Goal: Communication & Community: Answer question/provide support

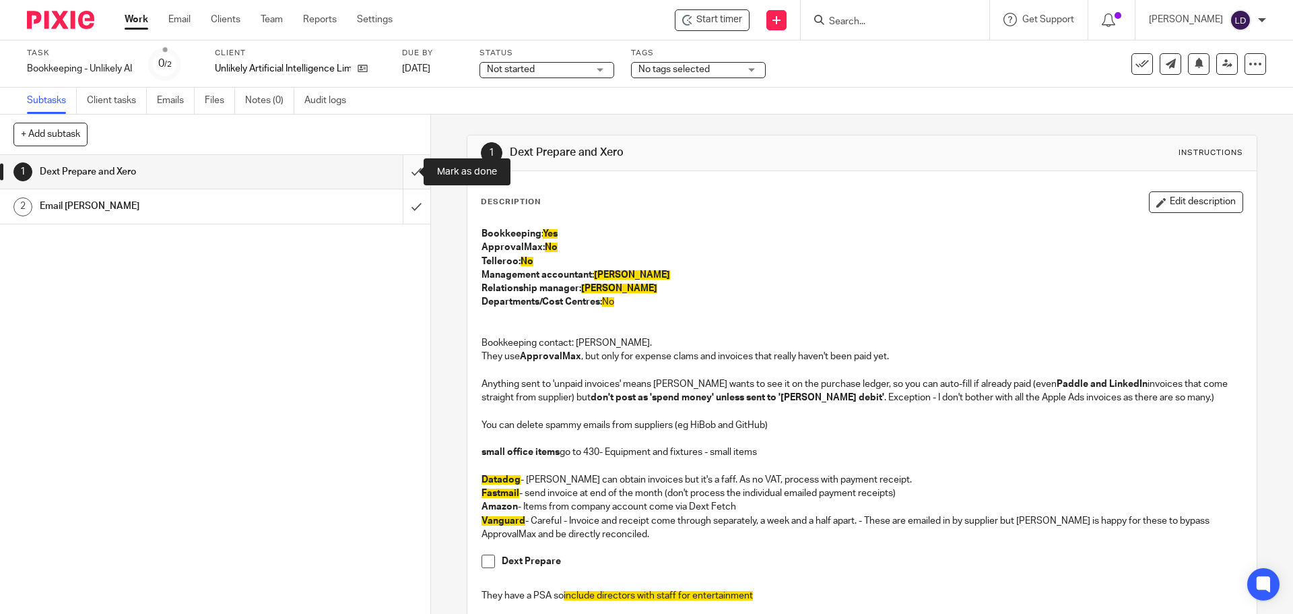
click at [401, 173] on input "submit" at bounding box center [215, 172] width 430 height 34
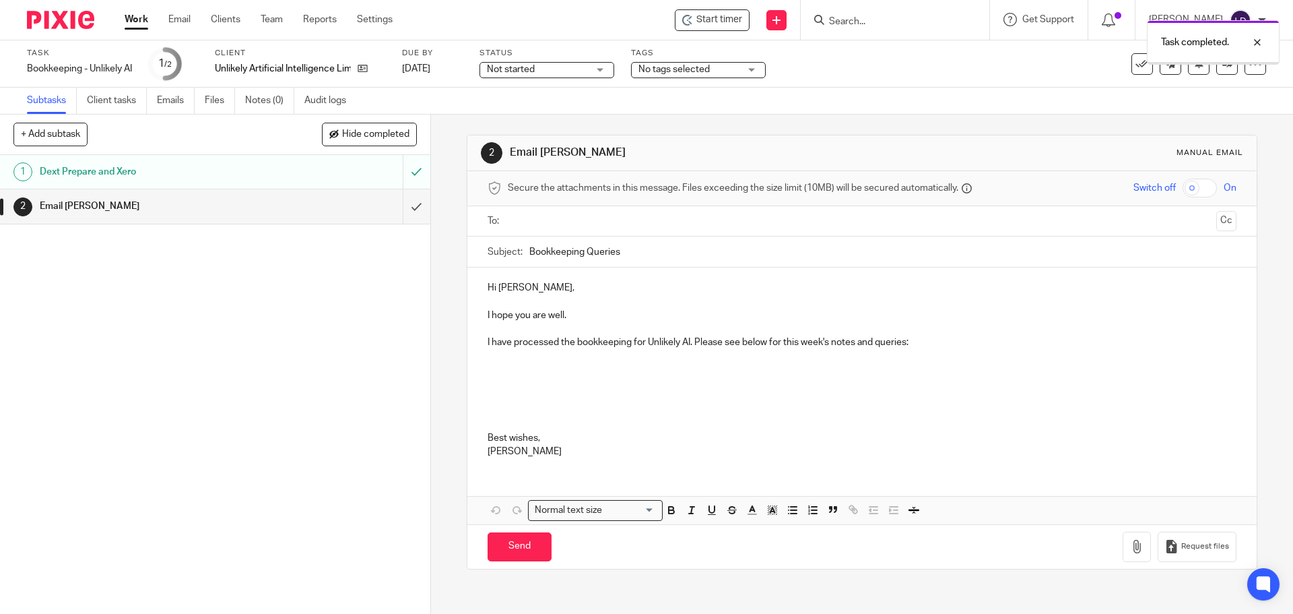
click at [544, 221] on input "text" at bounding box center [862, 221] width 698 height 15
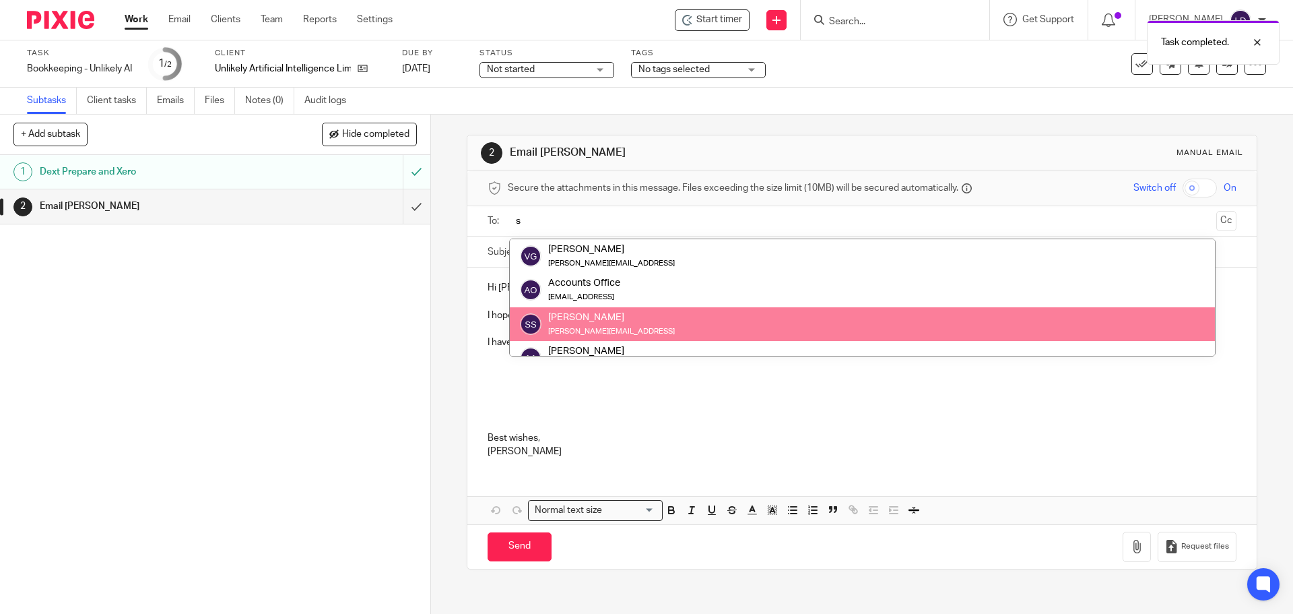
type input "s"
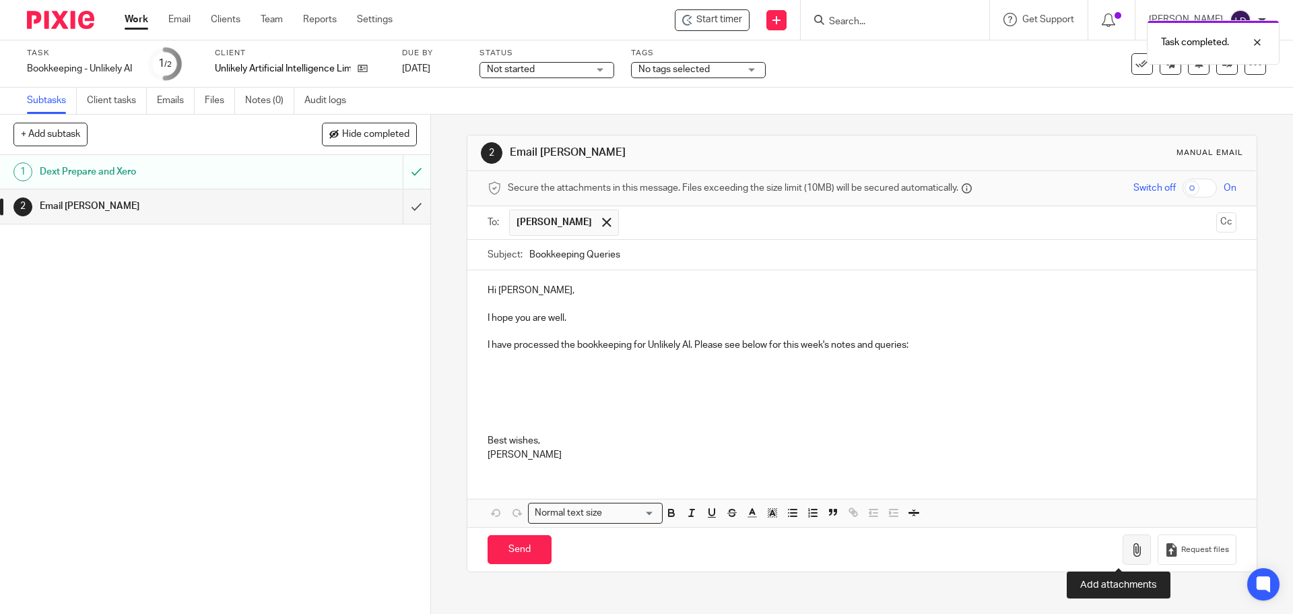
click at [1123, 557] on button "button" at bounding box center [1137, 549] width 28 height 30
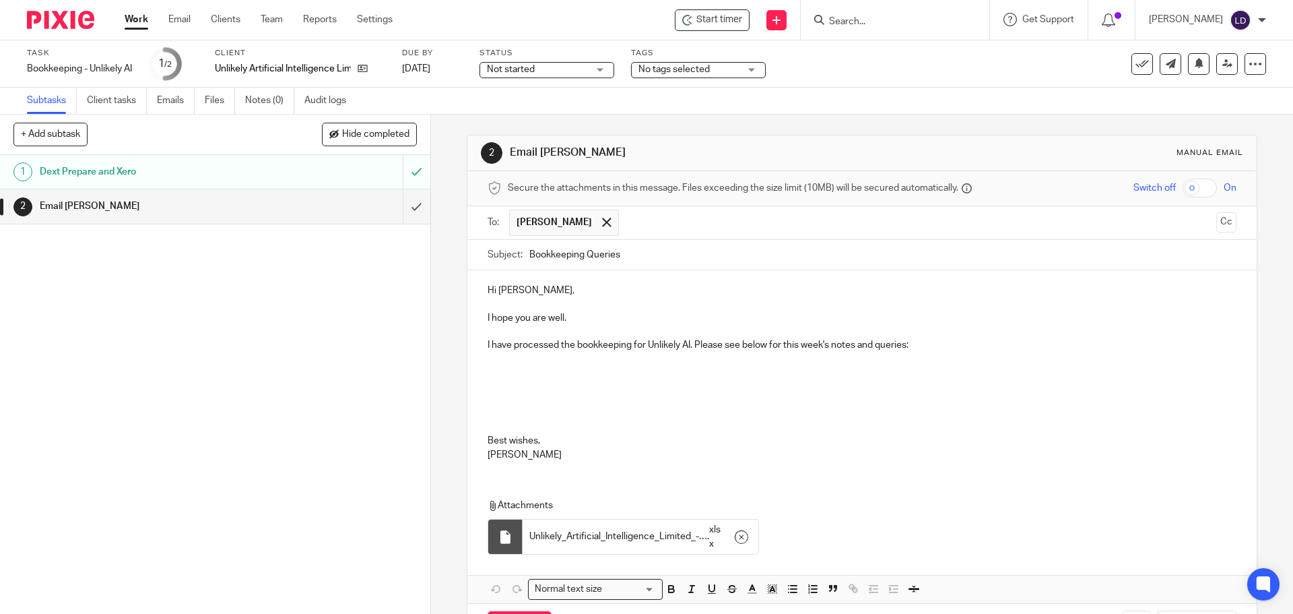
click at [992, 367] on p at bounding box center [862, 393] width 748 height 82
drag, startPoint x: 544, startPoint y: 372, endPoint x: 428, endPoint y: 375, distance: 115.9
click at [431, 375] on div "2 Email Sophie Manual email Secure the attachments in this message. Files excee…" at bounding box center [862, 364] width 862 height 499
drag, startPoint x: 741, startPoint y: 346, endPoint x: 920, endPoint y: 347, distance: 179.2
click at [920, 347] on p "I have processed the bookkeeping for Unlikely AI. Please see below for this wee…" at bounding box center [862, 344] width 748 height 13
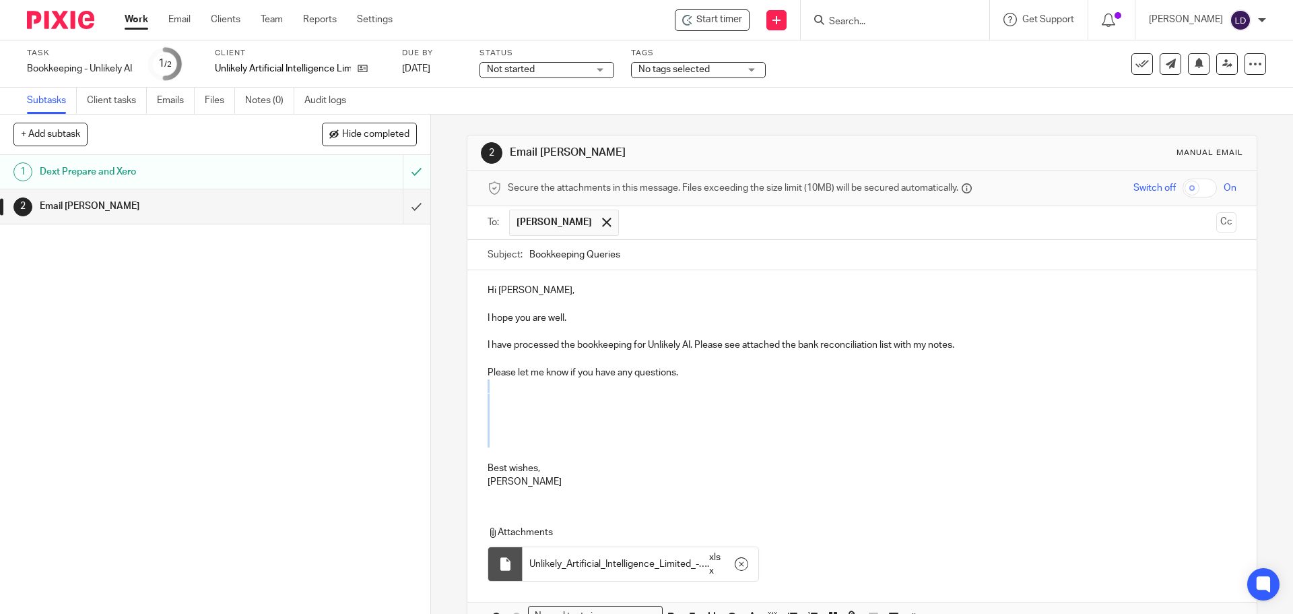
drag, startPoint x: 664, startPoint y: 448, endPoint x: 626, endPoint y: 401, distance: 60.4
click at [626, 401] on p at bounding box center [862, 420] width 748 height 82
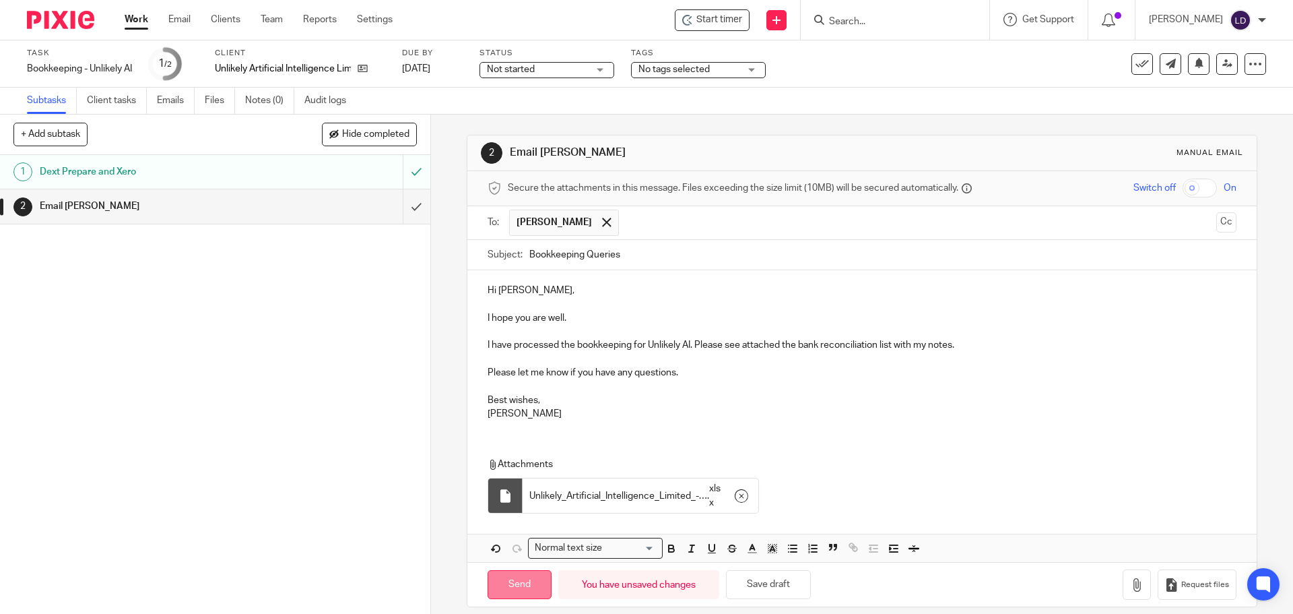
click at [531, 584] on input "Send" at bounding box center [520, 584] width 64 height 29
type input "Sent"
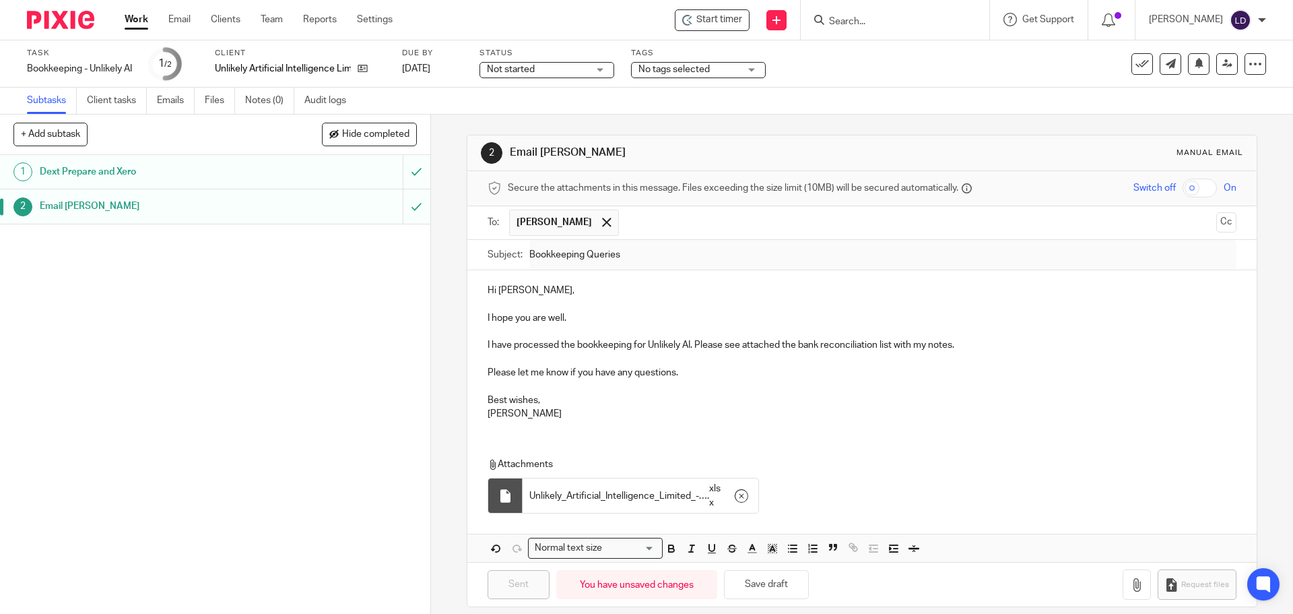
drag, startPoint x: 139, startPoint y: 18, endPoint x: 205, endPoint y: 49, distance: 72.3
click at [139, 18] on link "Work" at bounding box center [137, 19] width 24 height 13
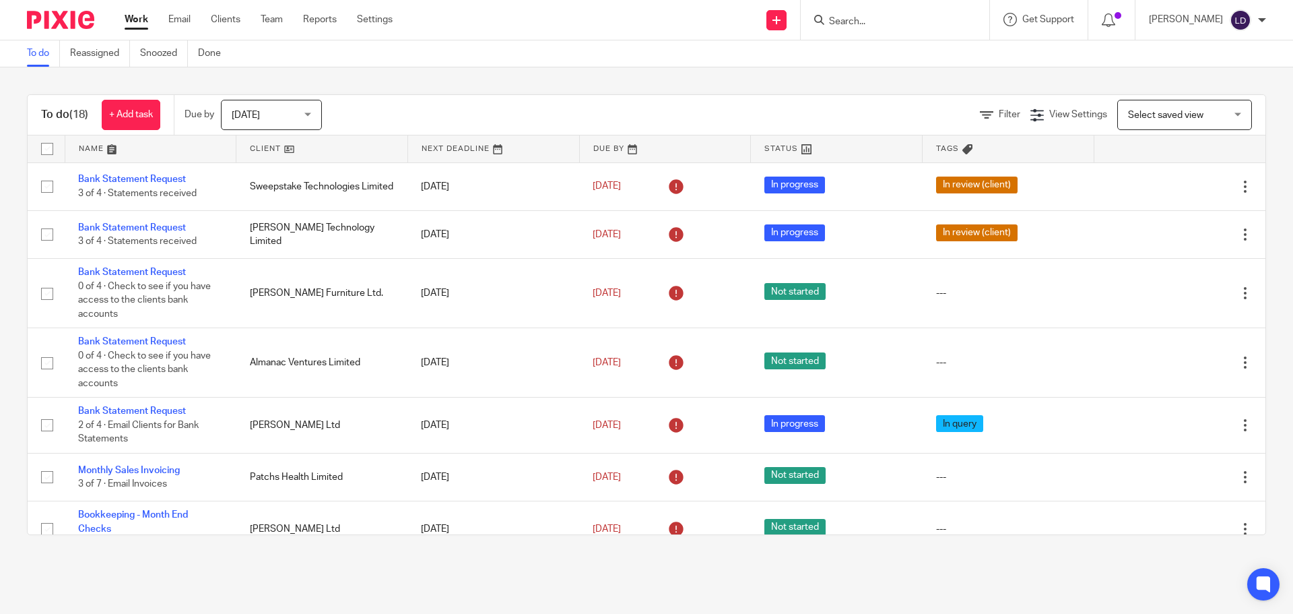
click at [275, 152] on link at bounding box center [321, 148] width 171 height 27
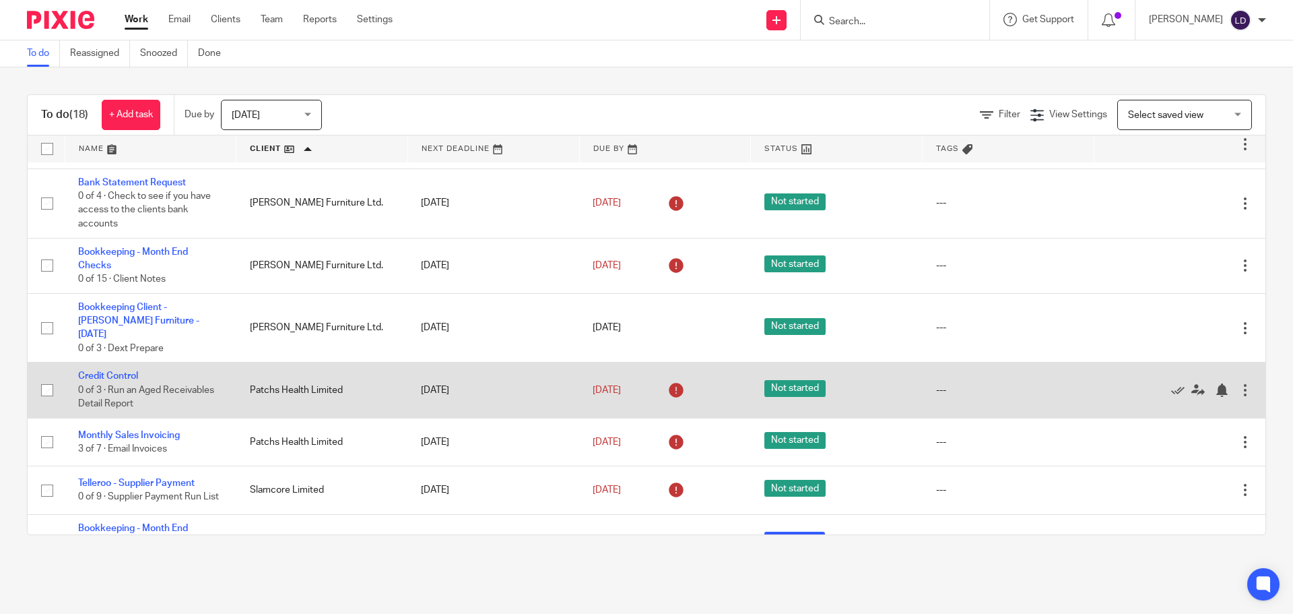
scroll to position [610, 0]
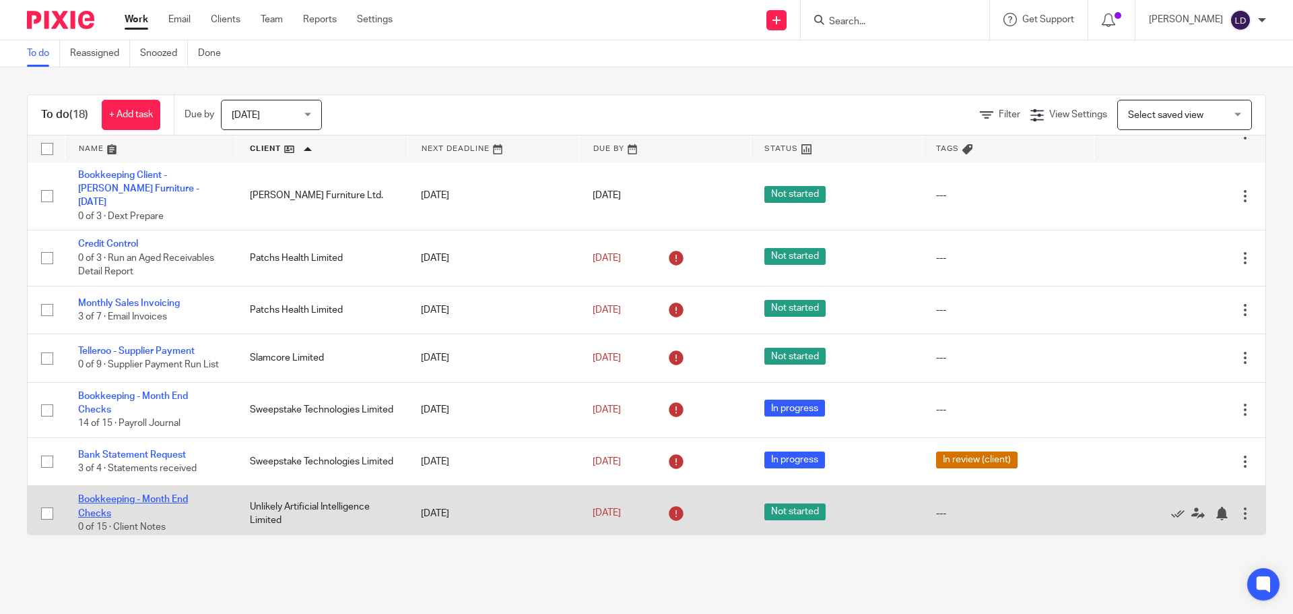
click at [152, 494] on link "Bookkeeping - Month End Checks" at bounding box center [133, 505] width 110 height 23
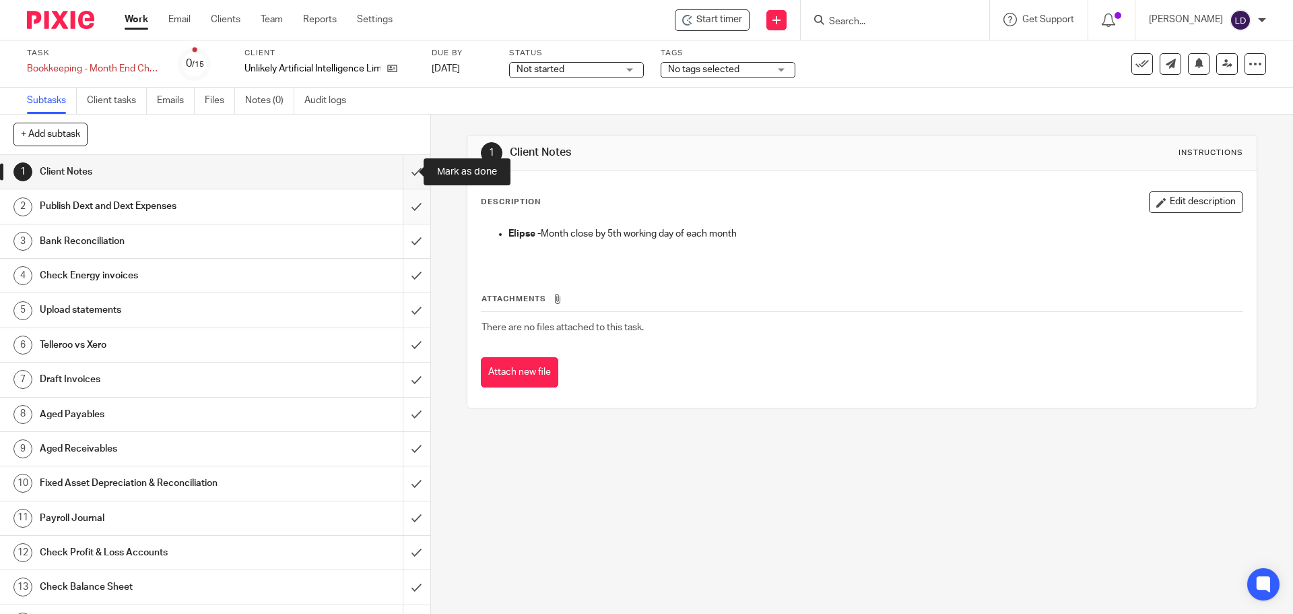
drag, startPoint x: 410, startPoint y: 170, endPoint x: 414, endPoint y: 197, distance: 27.9
click at [410, 170] on input "submit" at bounding box center [215, 172] width 430 height 34
click at [416, 207] on input "submit" at bounding box center [215, 206] width 430 height 34
click at [412, 228] on input "submit" at bounding box center [215, 241] width 430 height 34
click at [406, 278] on input "submit" at bounding box center [215, 276] width 430 height 34
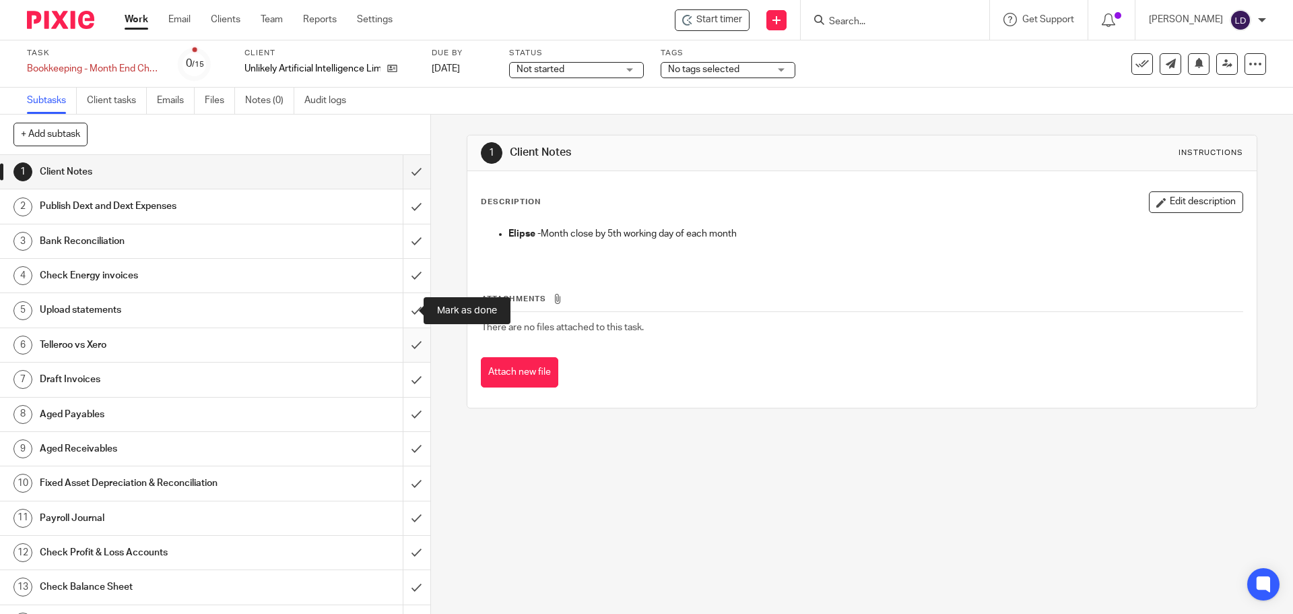
drag, startPoint x: 406, startPoint y: 313, endPoint x: 400, endPoint y: 350, distance: 36.9
click at [406, 314] on input "submit" at bounding box center [215, 310] width 430 height 34
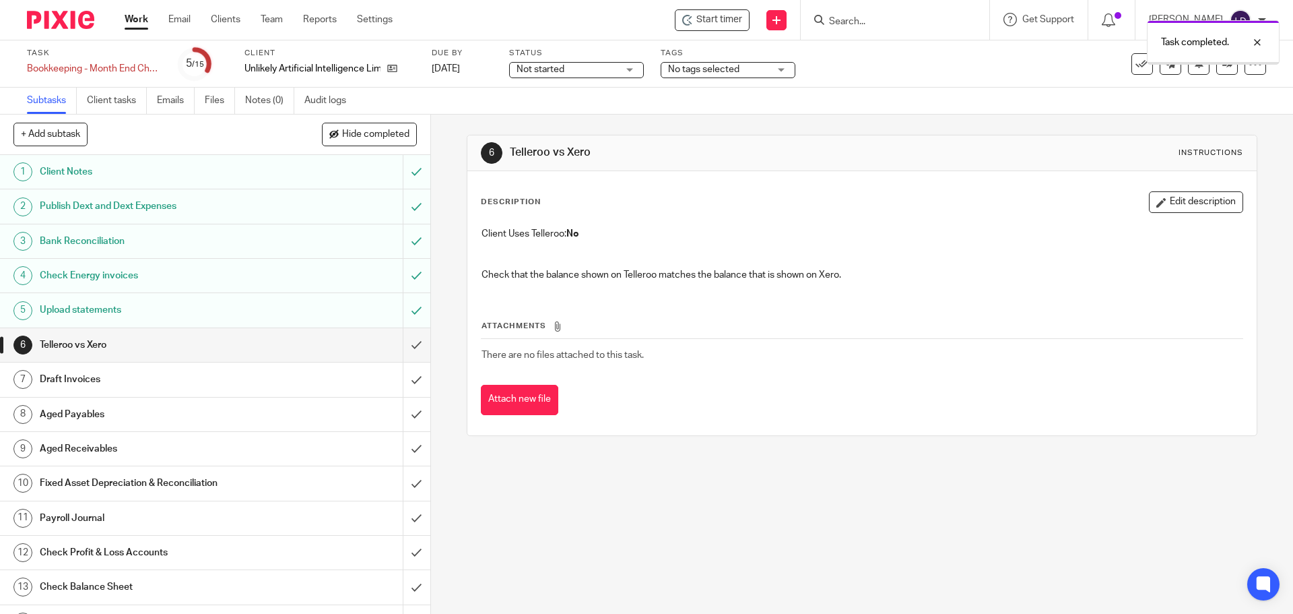
click at [403, 349] on input "submit" at bounding box center [215, 345] width 430 height 34
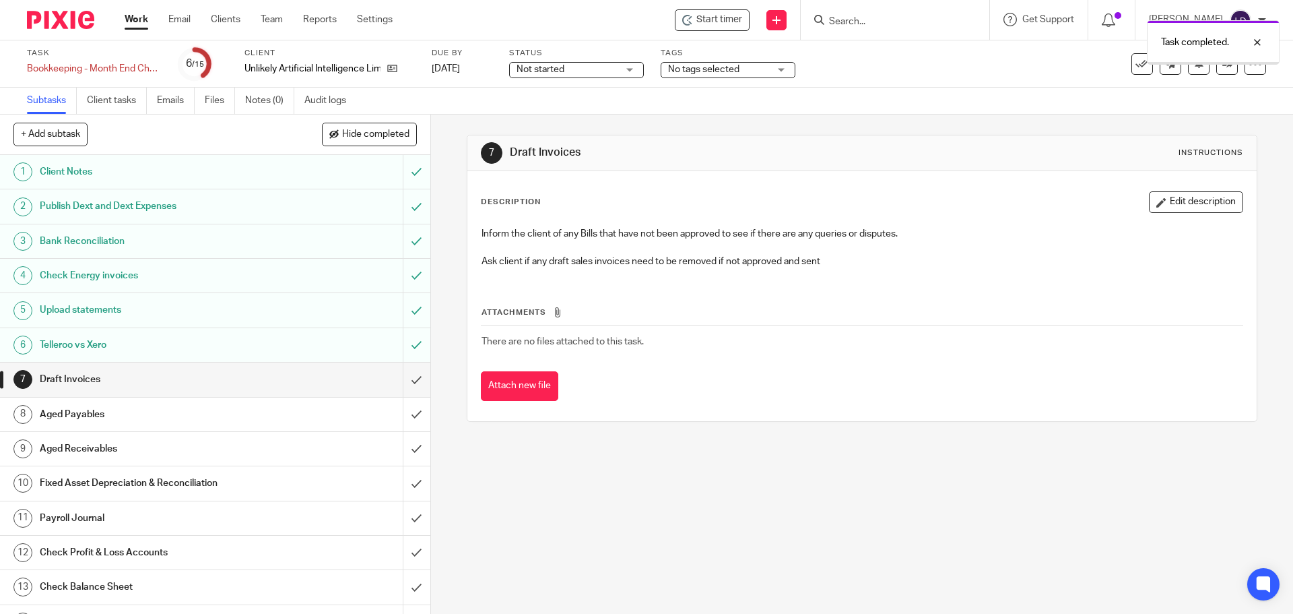
click at [399, 386] on input "submit" at bounding box center [215, 379] width 430 height 34
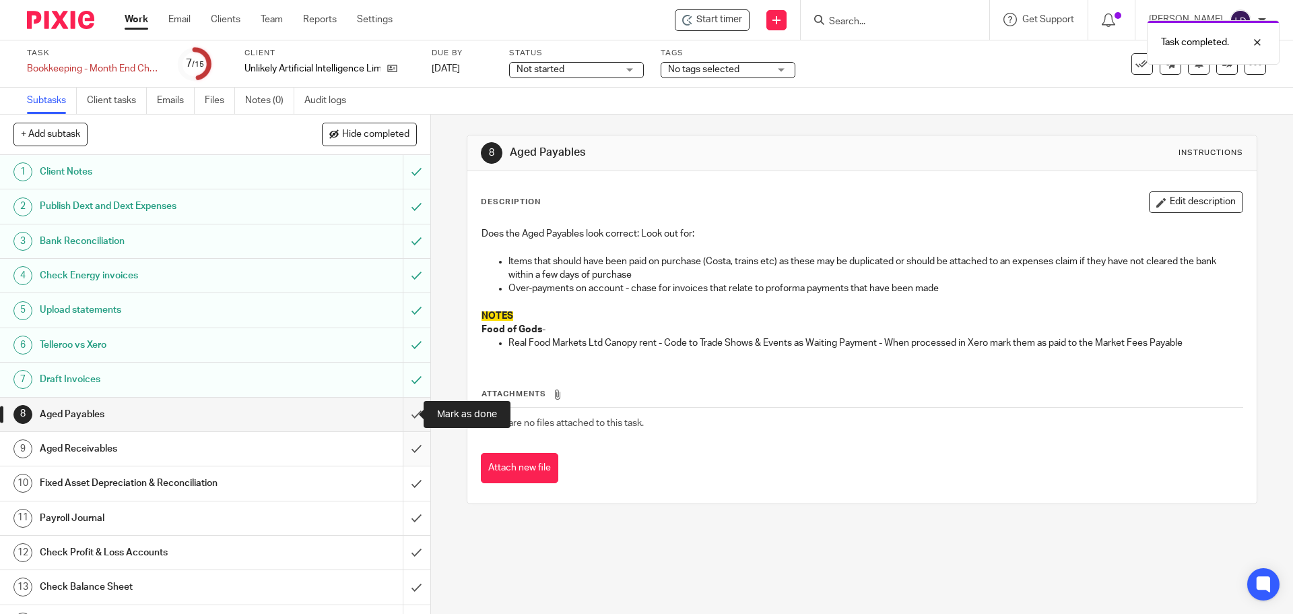
drag, startPoint x: 402, startPoint y: 413, endPoint x: 403, endPoint y: 434, distance: 20.9
click at [402, 414] on input "submit" at bounding box center [215, 414] width 430 height 34
click at [409, 451] on input "submit" at bounding box center [215, 449] width 430 height 34
